Goal: Information Seeking & Learning: Learn about a topic

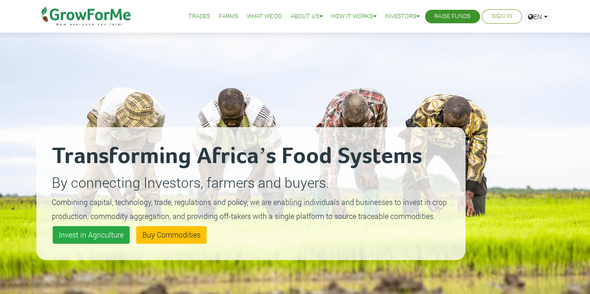
click at [251, 19] on link "What We Do" at bounding box center [264, 17] width 35 height 10
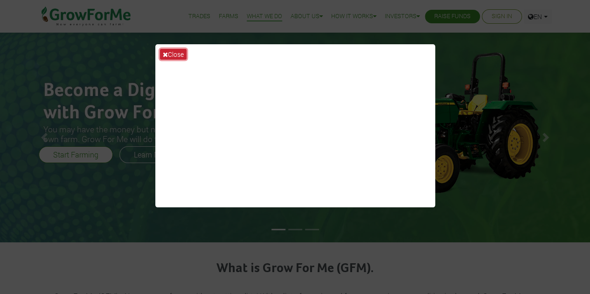
click at [167, 56] on button "Close" at bounding box center [173, 54] width 27 height 11
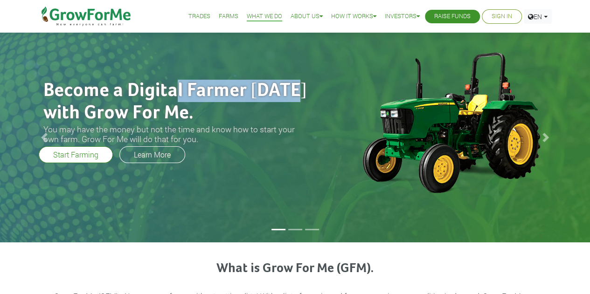
drag, startPoint x: 172, startPoint y: 88, endPoint x: 303, endPoint y: 99, distance: 131.5
click at [303, 99] on h2 "Become a Digital Farmer today with Grow For Me." at bounding box center [176, 102] width 266 height 45
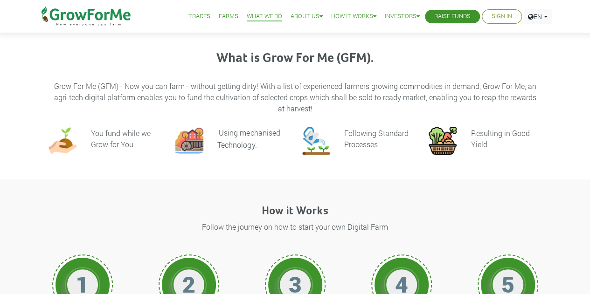
scroll to position [208, 0]
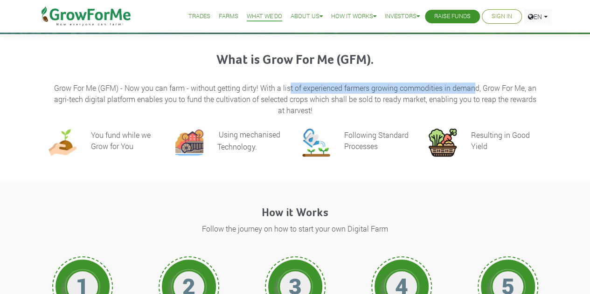
drag, startPoint x: 290, startPoint y: 85, endPoint x: 477, endPoint y: 87, distance: 186.9
click at [477, 87] on p "Grow For Me (GFM) - Now you can farm - without getting dirty! With a list of ex…" at bounding box center [295, 100] width 490 height 34
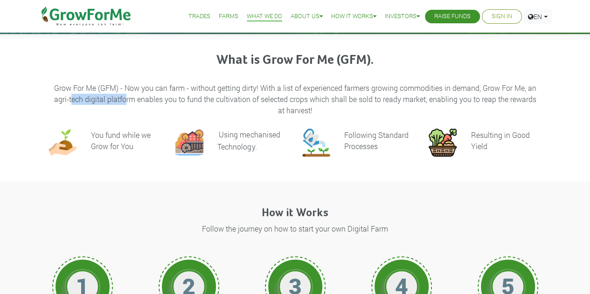
drag, startPoint x: 68, startPoint y: 98, endPoint x: 123, endPoint y: 101, distance: 55.1
click at [123, 101] on p "Grow For Me (GFM) - Now you can farm - without getting dirty! With a list of ex…" at bounding box center [295, 100] width 490 height 34
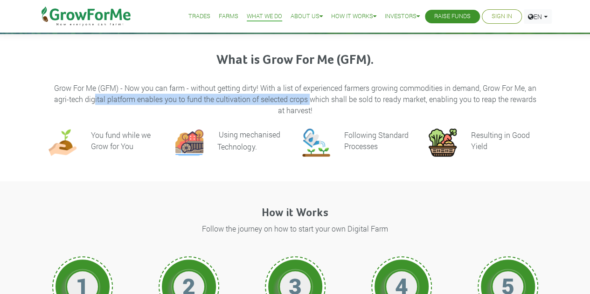
drag, startPoint x: 90, startPoint y: 101, endPoint x: 306, endPoint y: 98, distance: 215.9
click at [306, 98] on p "Grow For Me (GFM) - Now you can farm - without getting dirty! With a list of ex…" at bounding box center [295, 100] width 490 height 34
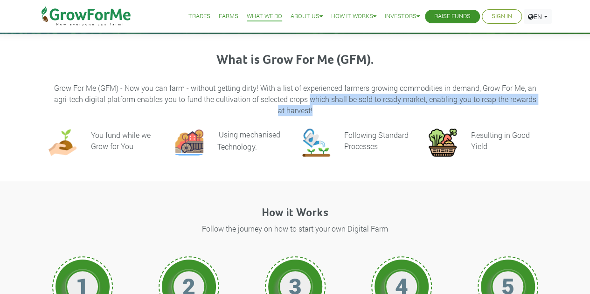
drag, startPoint x: 306, startPoint y: 98, endPoint x: 414, endPoint y: 110, distance: 108.8
click at [414, 110] on p "Grow For Me (GFM) - Now you can farm - without getting dirty! With a list of ex…" at bounding box center [295, 100] width 490 height 34
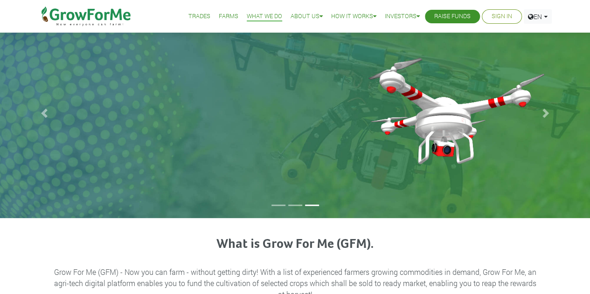
scroll to position [0, 0]
